Goal: Entertainment & Leisure: Consume media (video, audio)

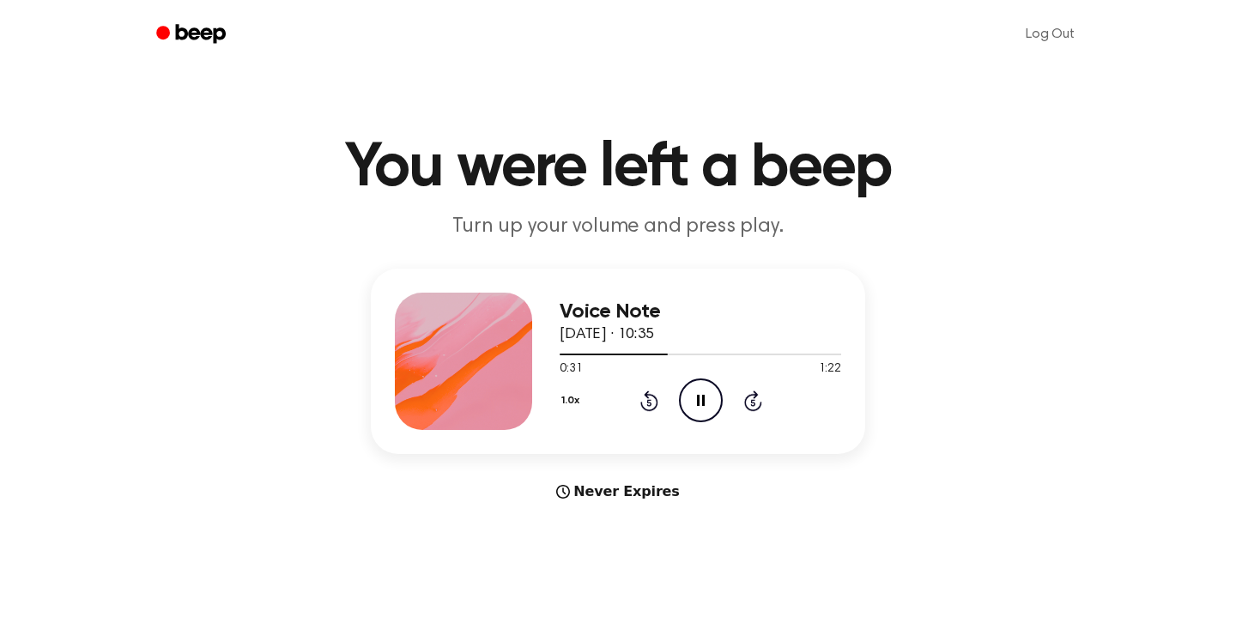
click at [709, 409] on icon "Pause Audio" at bounding box center [701, 400] width 44 height 44
click at [698, 401] on icon at bounding box center [701, 400] width 9 height 11
click at [698, 401] on icon at bounding box center [701, 400] width 8 height 11
click at [683, 414] on circle at bounding box center [701, 400] width 42 height 42
click at [693, 406] on icon "Pause Audio" at bounding box center [701, 400] width 44 height 44
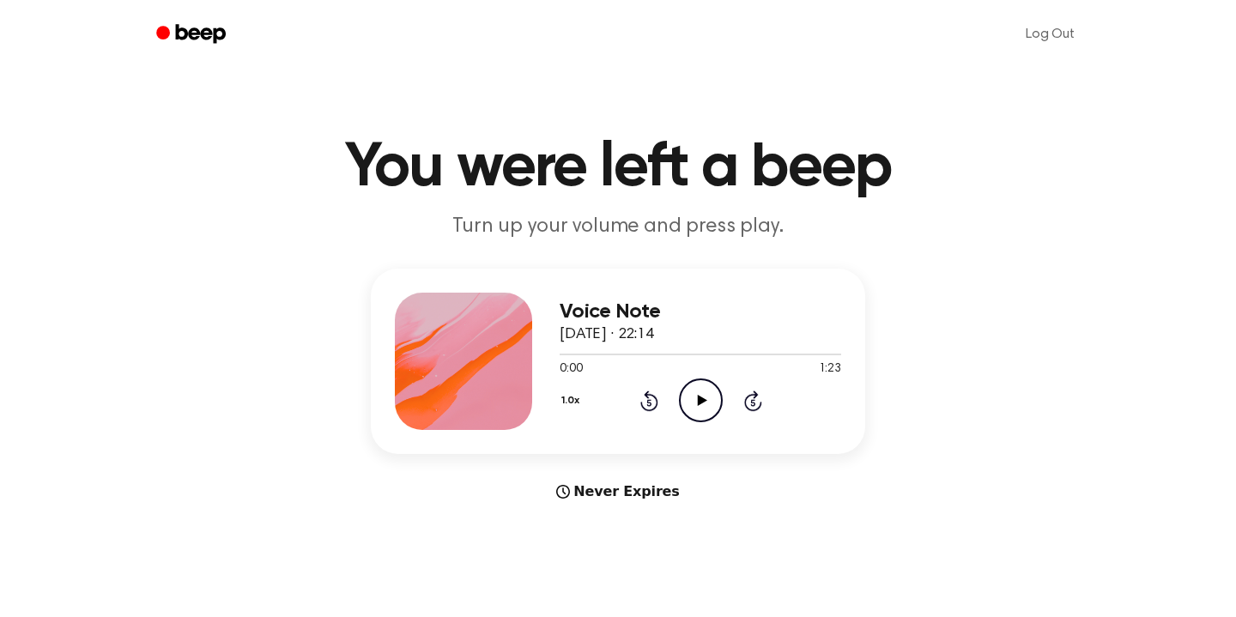
click at [694, 404] on icon "Play Audio" at bounding box center [701, 400] width 44 height 44
click at [791, 353] on div at bounding box center [701, 354] width 282 height 14
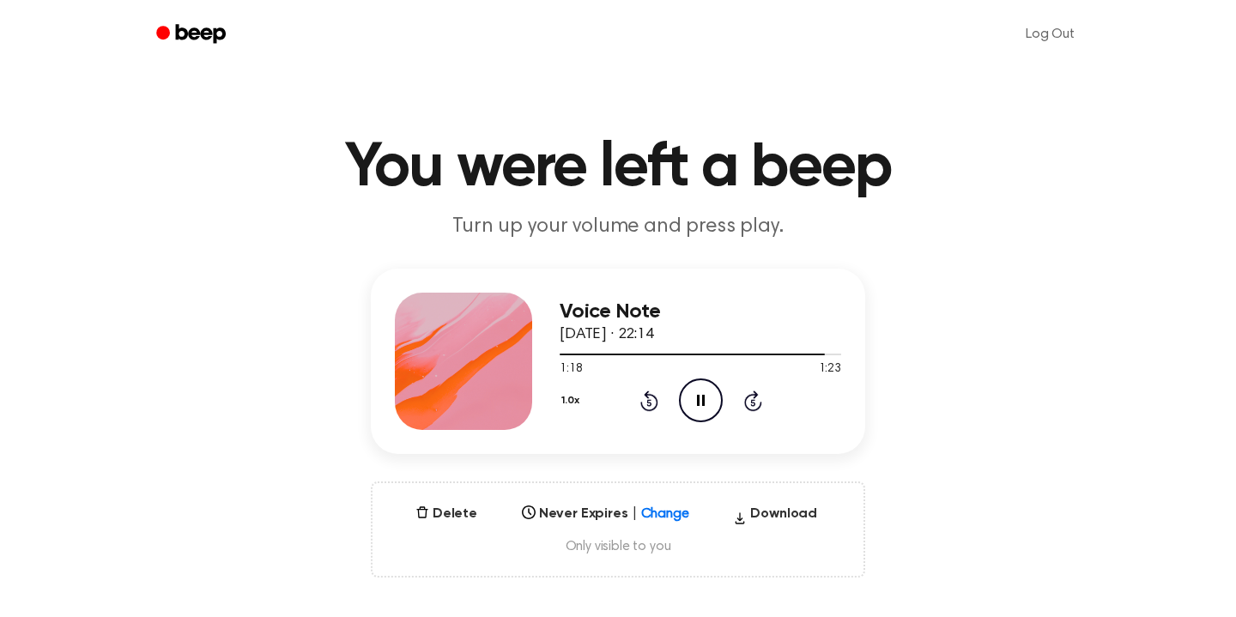
click at [692, 398] on icon "Pause Audio" at bounding box center [701, 400] width 44 height 44
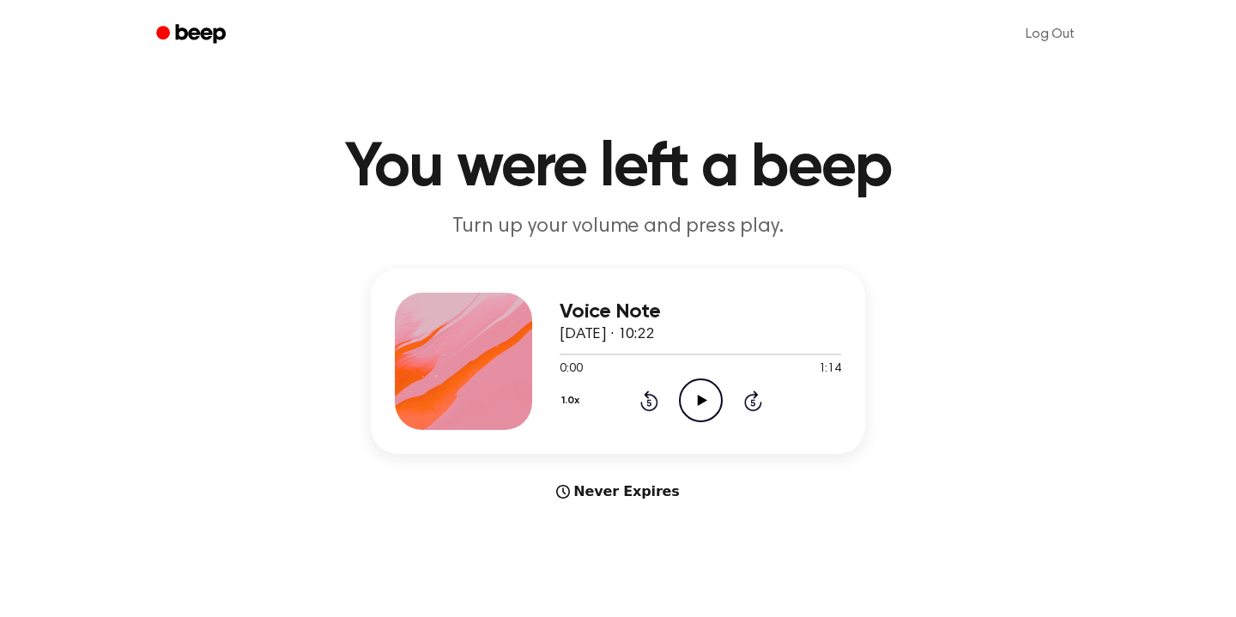
click at [698, 396] on icon at bounding box center [701, 400] width 9 height 11
click at [705, 394] on icon "Pause Audio" at bounding box center [701, 400] width 44 height 44
click at [702, 393] on icon "Play Audio" at bounding box center [701, 400] width 44 height 44
click at [564, 352] on div at bounding box center [701, 354] width 282 height 14
click at [751, 403] on icon at bounding box center [752, 402] width 4 height 7
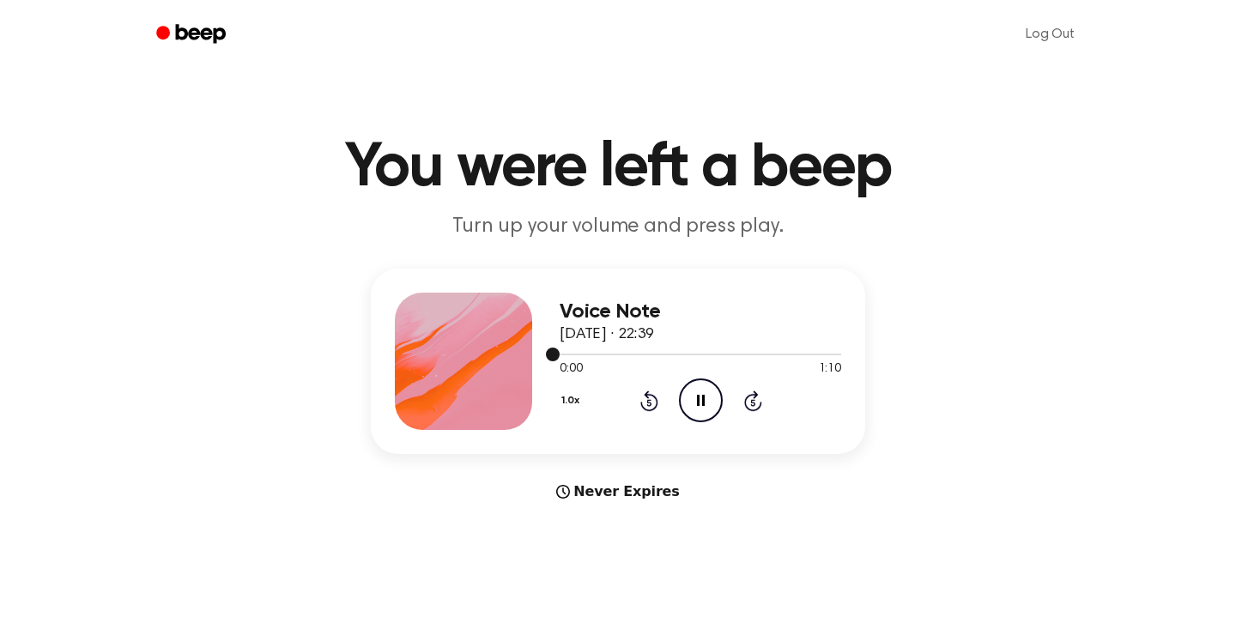
click at [573, 351] on div at bounding box center [701, 354] width 282 height 14
drag, startPoint x: 557, startPoint y: 354, endPoint x: 783, endPoint y: 354, distance: 225.7
click at [784, 354] on div at bounding box center [701, 354] width 282 height 14
click at [783, 354] on div at bounding box center [701, 355] width 282 height 2
click at [712, 403] on icon "Play Audio" at bounding box center [701, 400] width 44 height 44
